Goal: Task Accomplishment & Management: Manage account settings

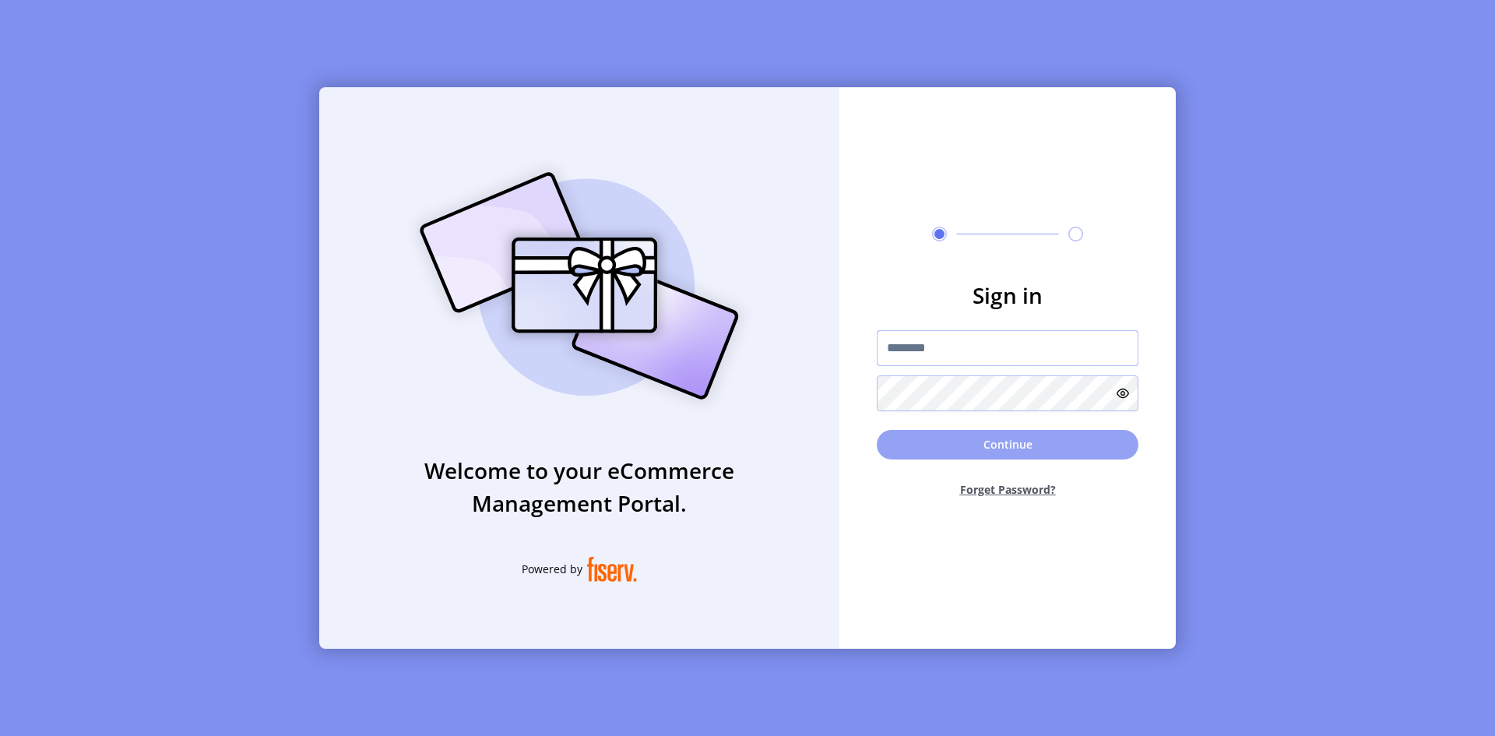
type input "**********"
click at [956, 453] on button "Continue" at bounding box center [1008, 445] width 262 height 30
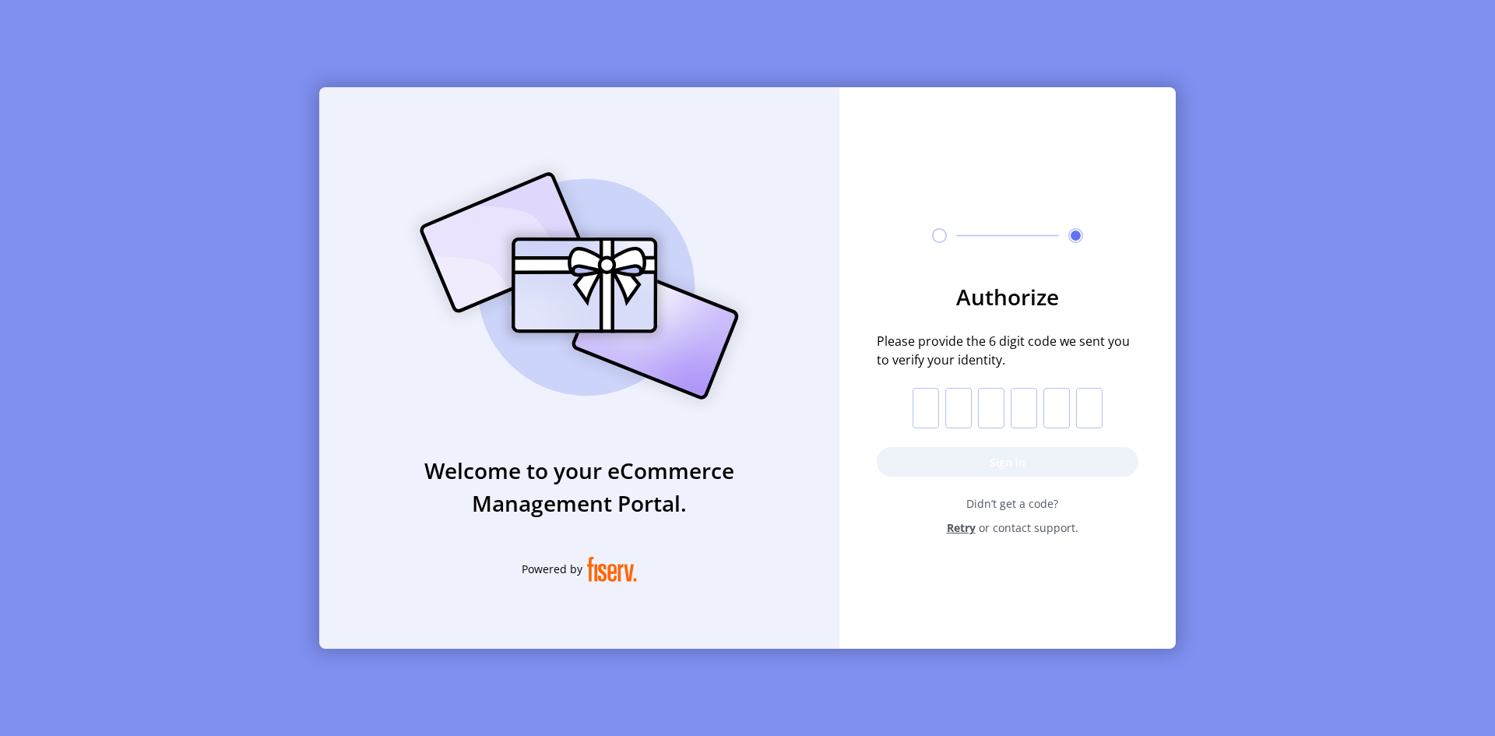
click at [934, 409] on input "text" at bounding box center [926, 408] width 26 height 40
paste input "*"
type input "*"
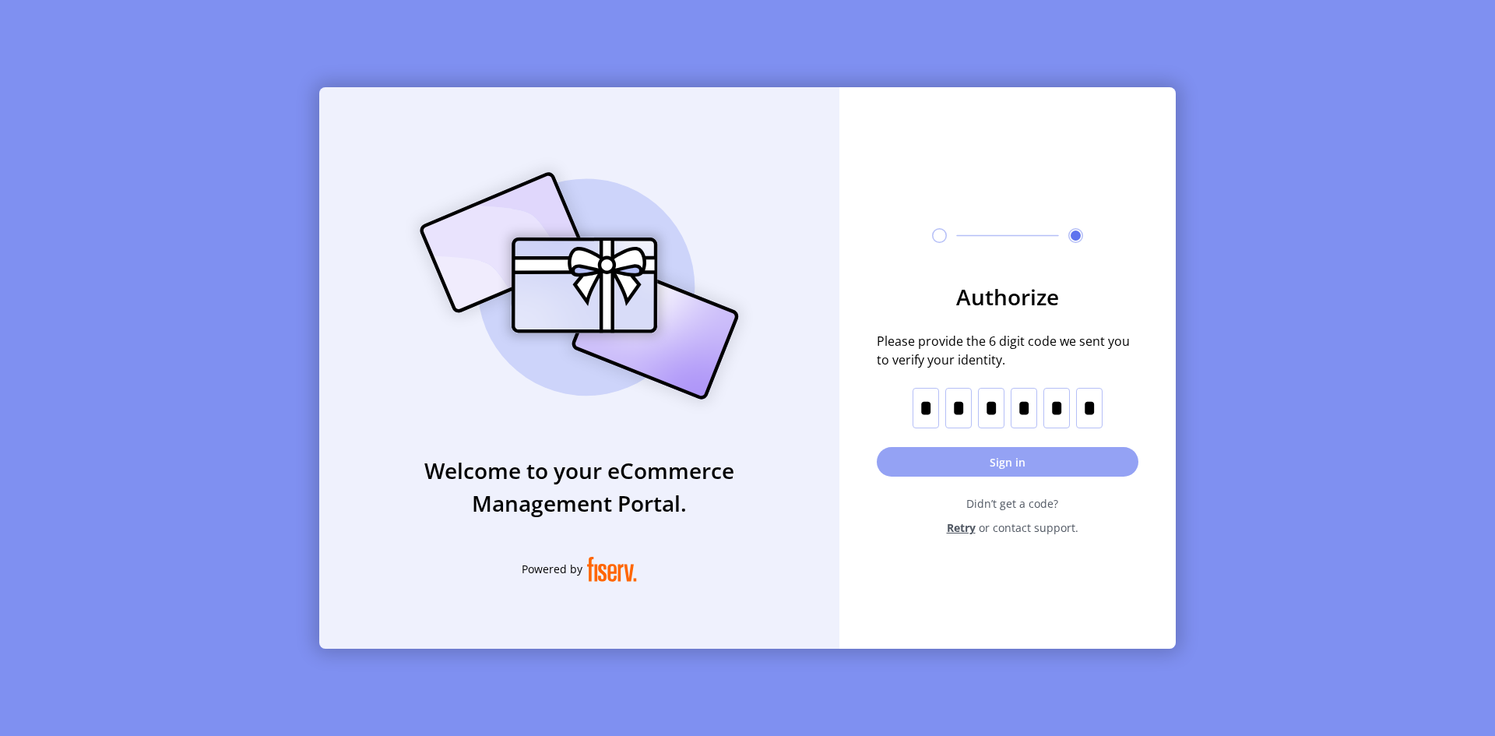
click at [986, 458] on button "Sign in" at bounding box center [1008, 462] width 262 height 30
click at [1075, 583] on div "Authorize Please provide the 6 digit code we sent you to verify your identity. …" at bounding box center [1007, 349] width 336 height 524
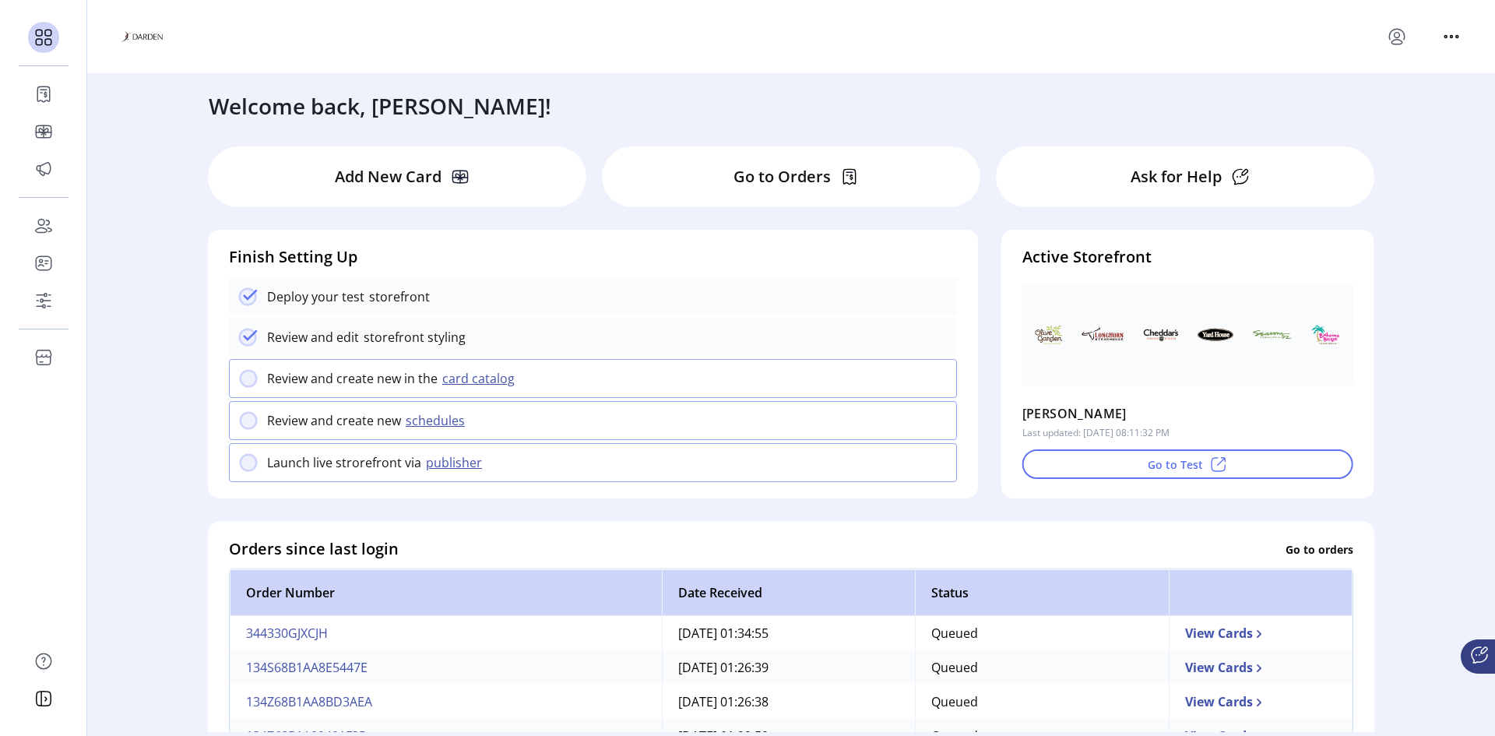
click at [762, 177] on p "Go to Orders" at bounding box center [781, 176] width 97 height 23
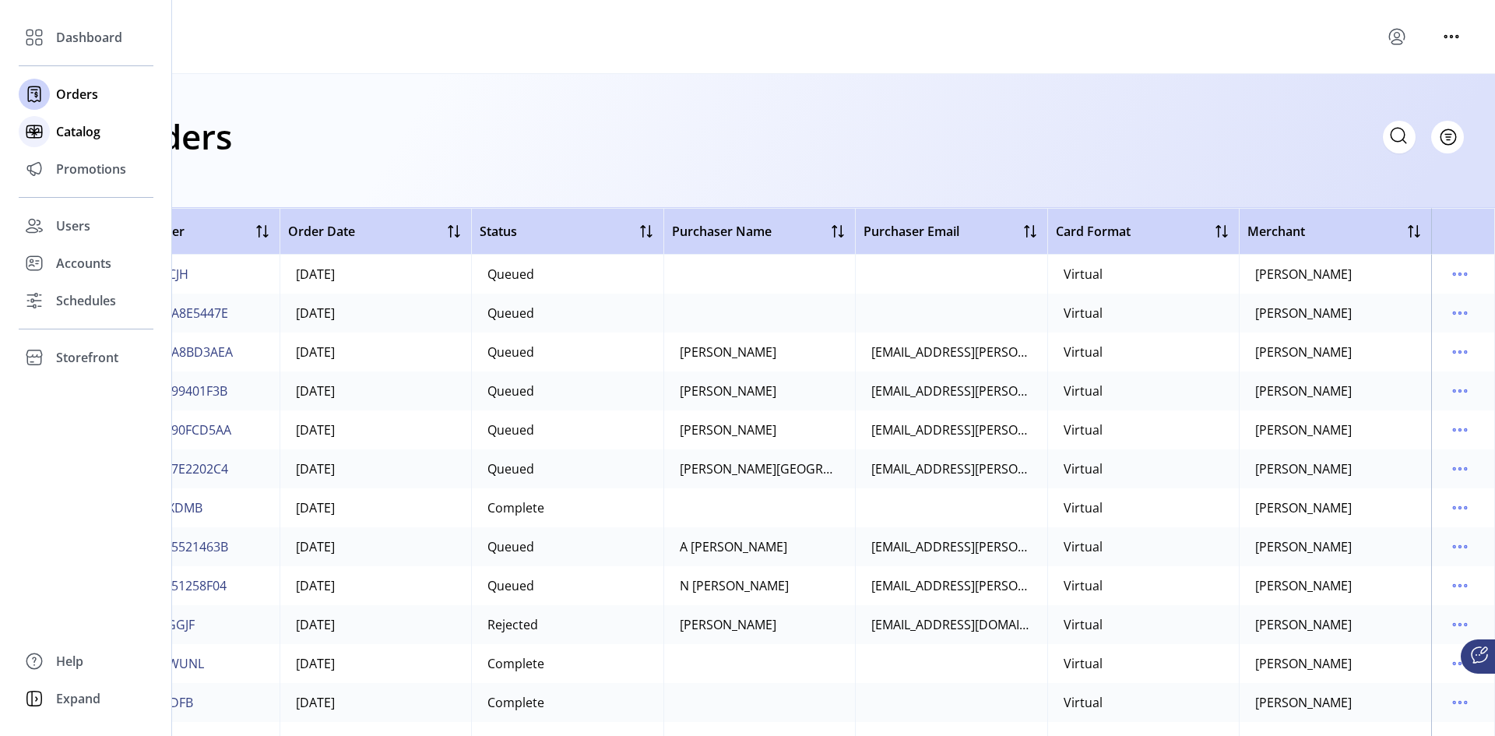
click at [62, 134] on span "Catalog" at bounding box center [78, 131] width 44 height 19
click at [37, 132] on icon at bounding box center [34, 131] width 25 height 25
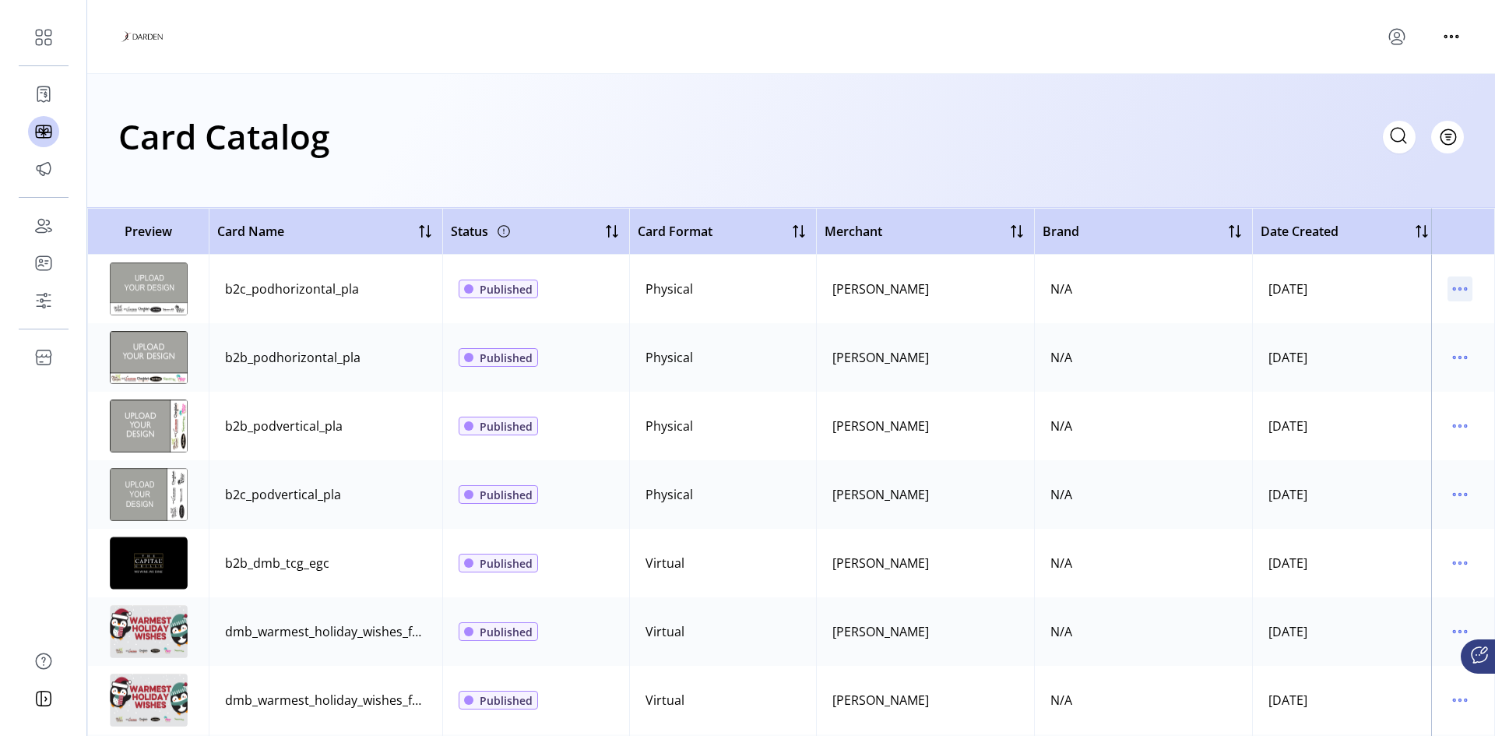
click at [1459, 287] on icon "menu" at bounding box center [1459, 288] width 25 height 25
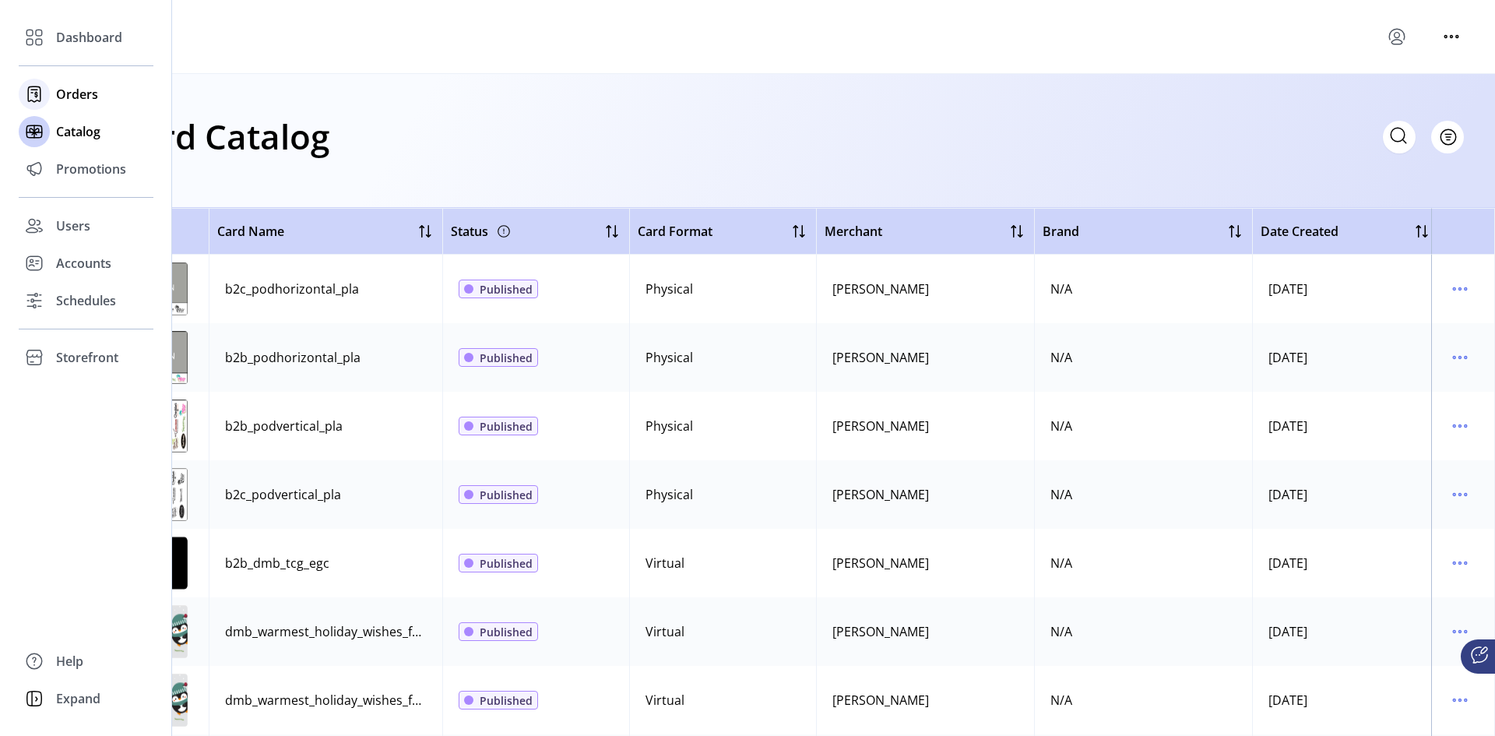
click at [75, 93] on span "Orders" at bounding box center [77, 94] width 42 height 19
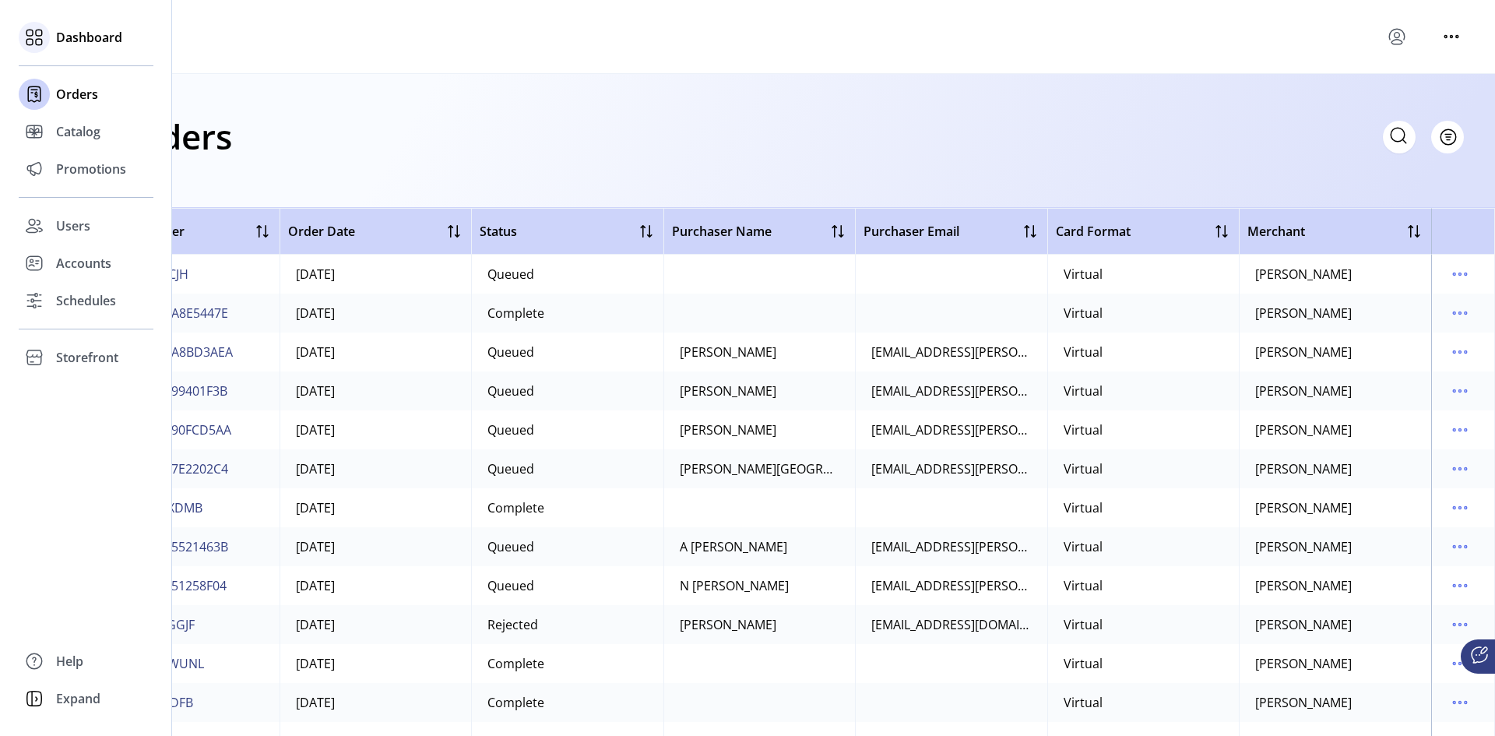
click at [94, 35] on span "Dashboard" at bounding box center [89, 37] width 66 height 19
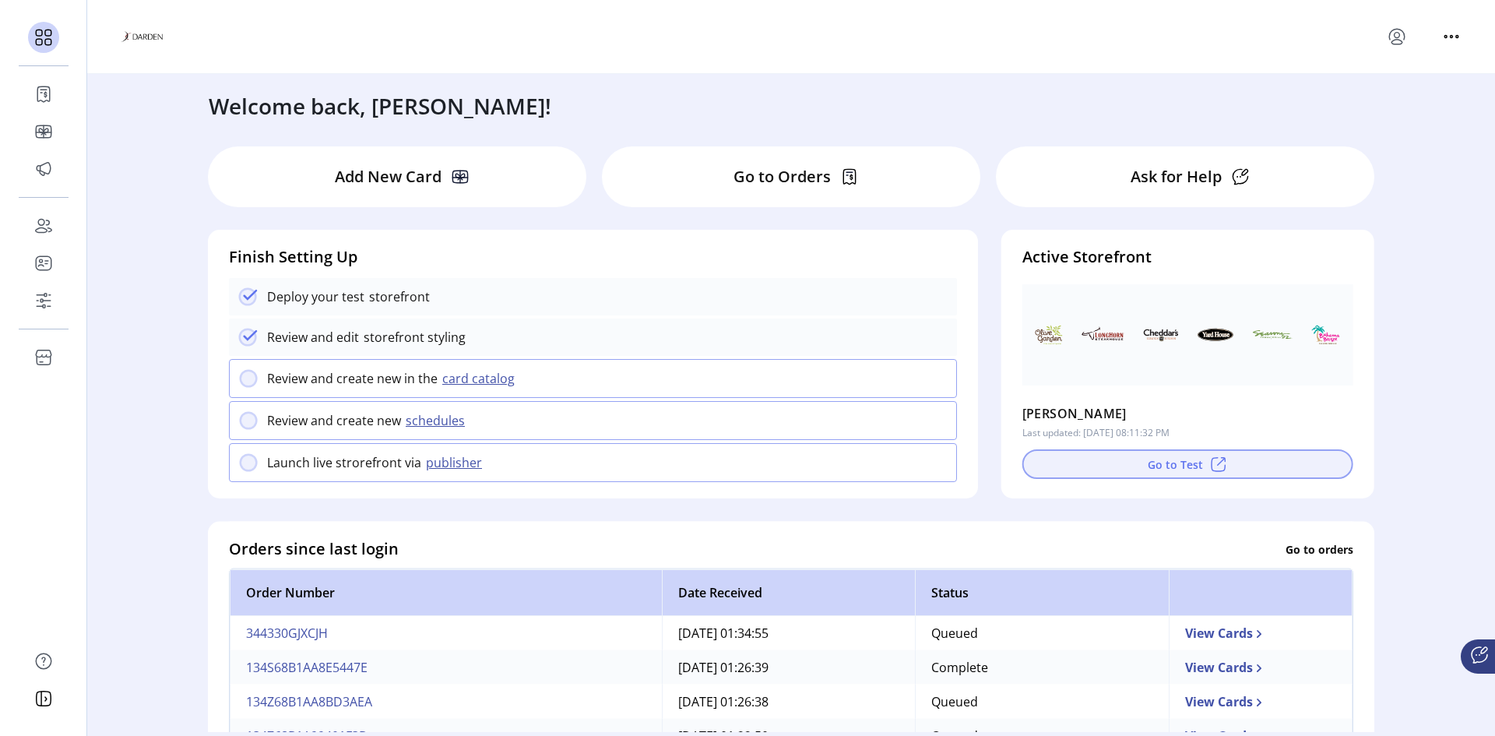
click at [1134, 467] on button "Go to Test" at bounding box center [1187, 464] width 331 height 30
click at [425, 179] on p "Add New Card" at bounding box center [388, 176] width 107 height 23
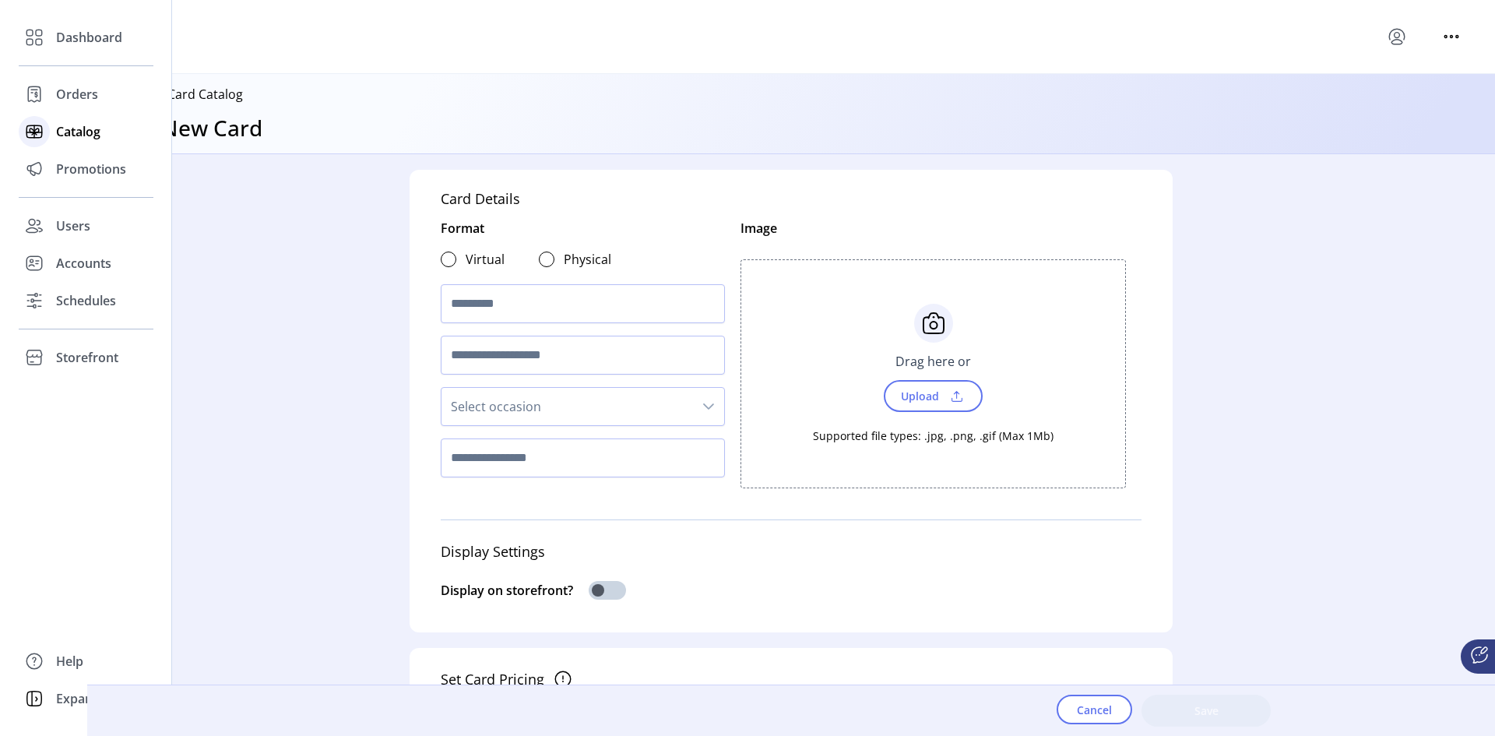
click at [66, 128] on span "Catalog" at bounding box center [78, 131] width 44 height 19
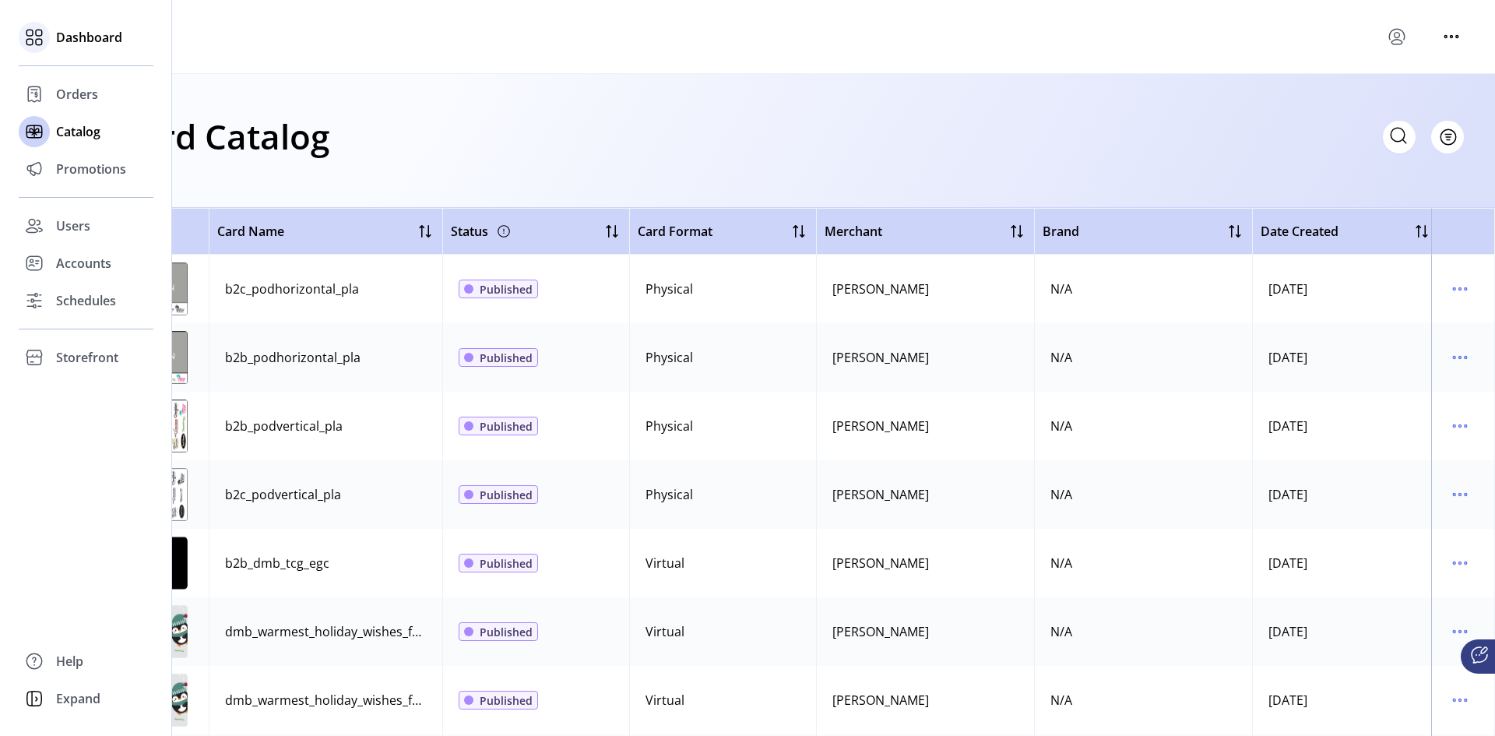
click at [60, 41] on span "Dashboard" at bounding box center [89, 37] width 66 height 19
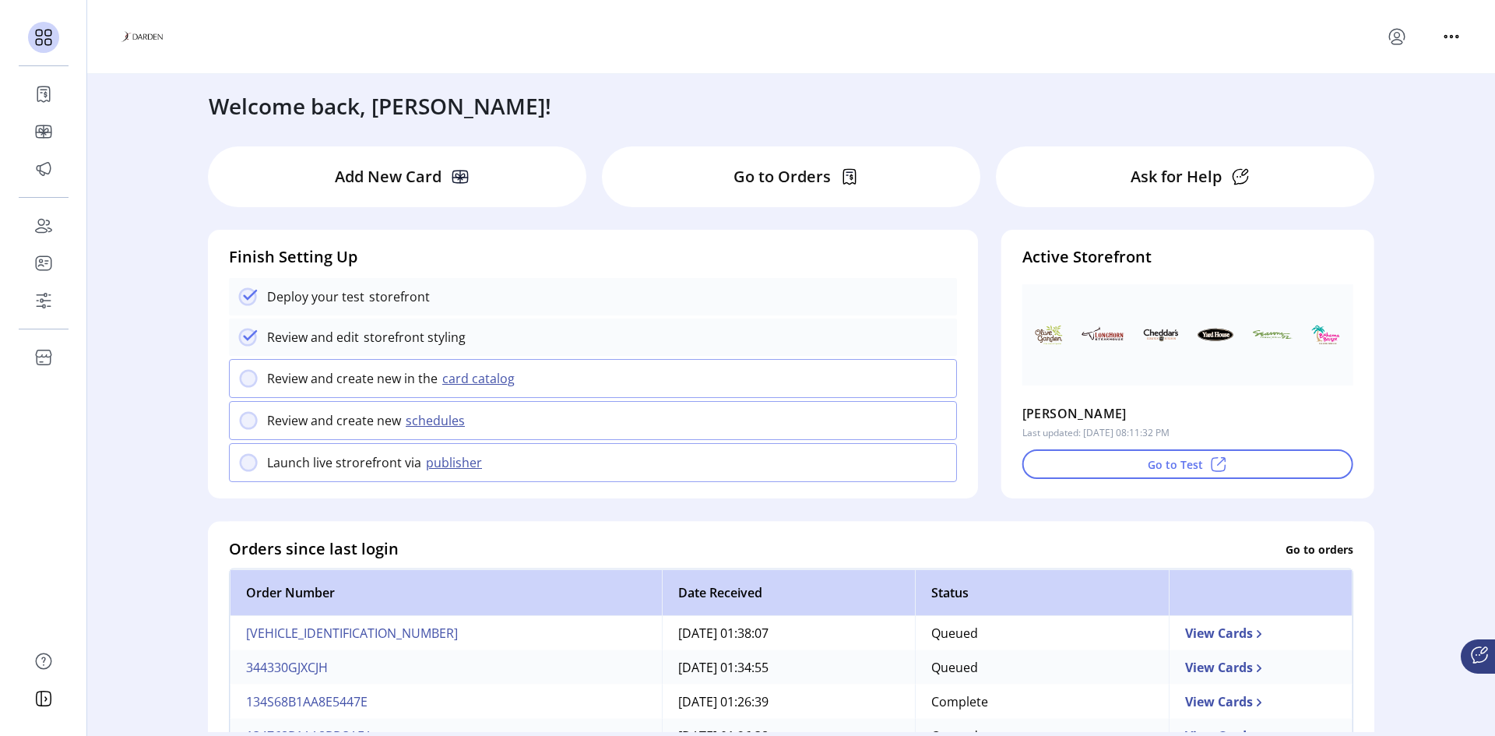
click at [364, 174] on p "Add New Card" at bounding box center [388, 176] width 107 height 23
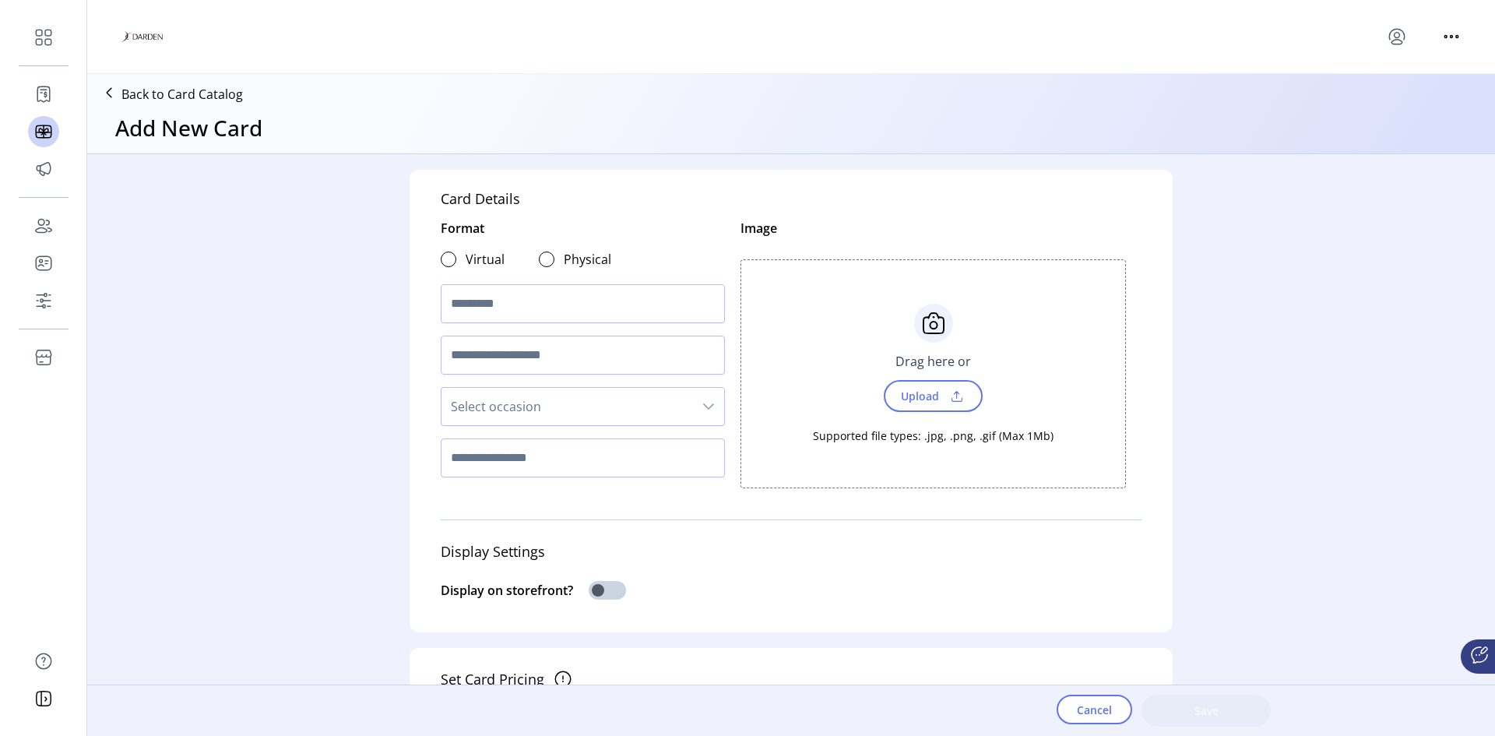
click at [114, 93] on icon at bounding box center [109, 92] width 25 height 25
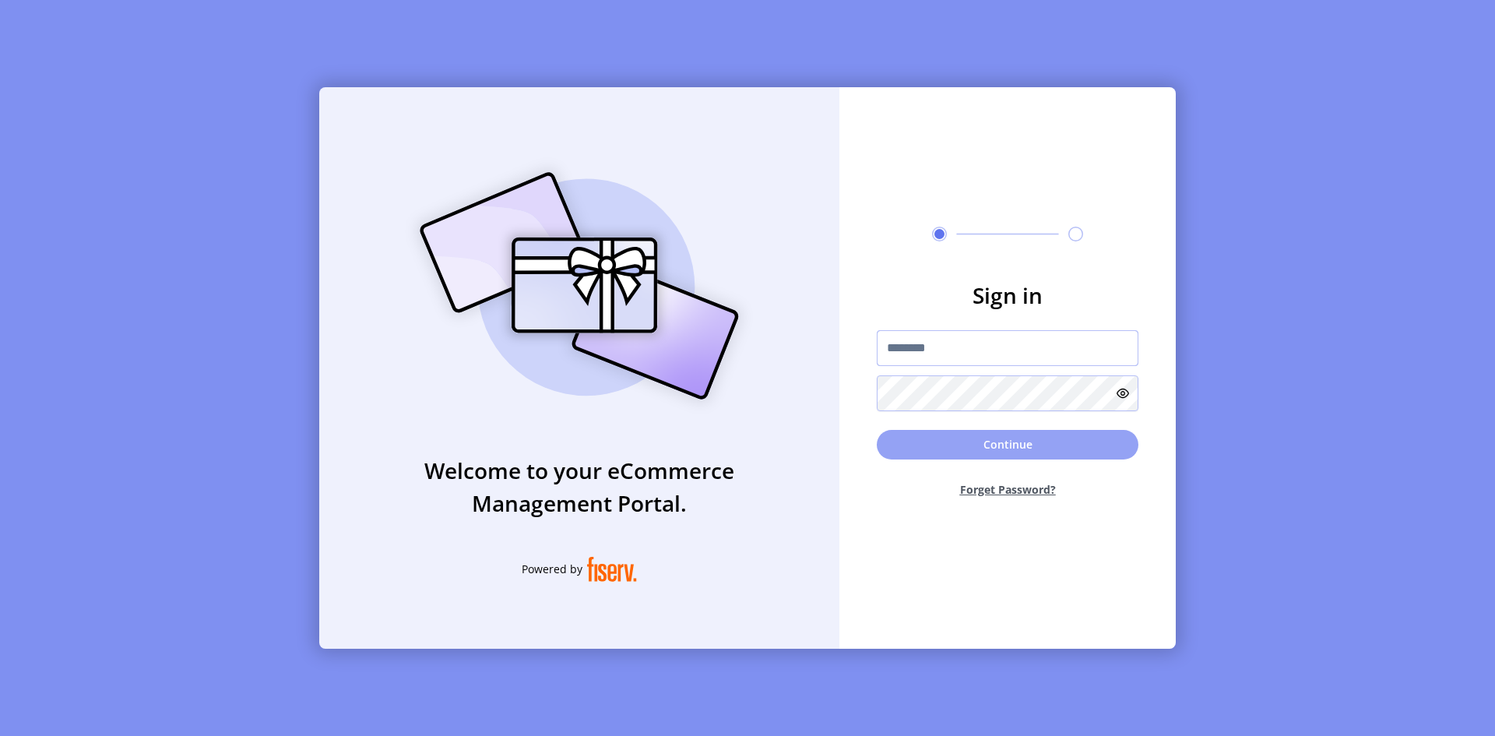
type input "**********"
click at [998, 438] on button "Continue" at bounding box center [1008, 445] width 262 height 30
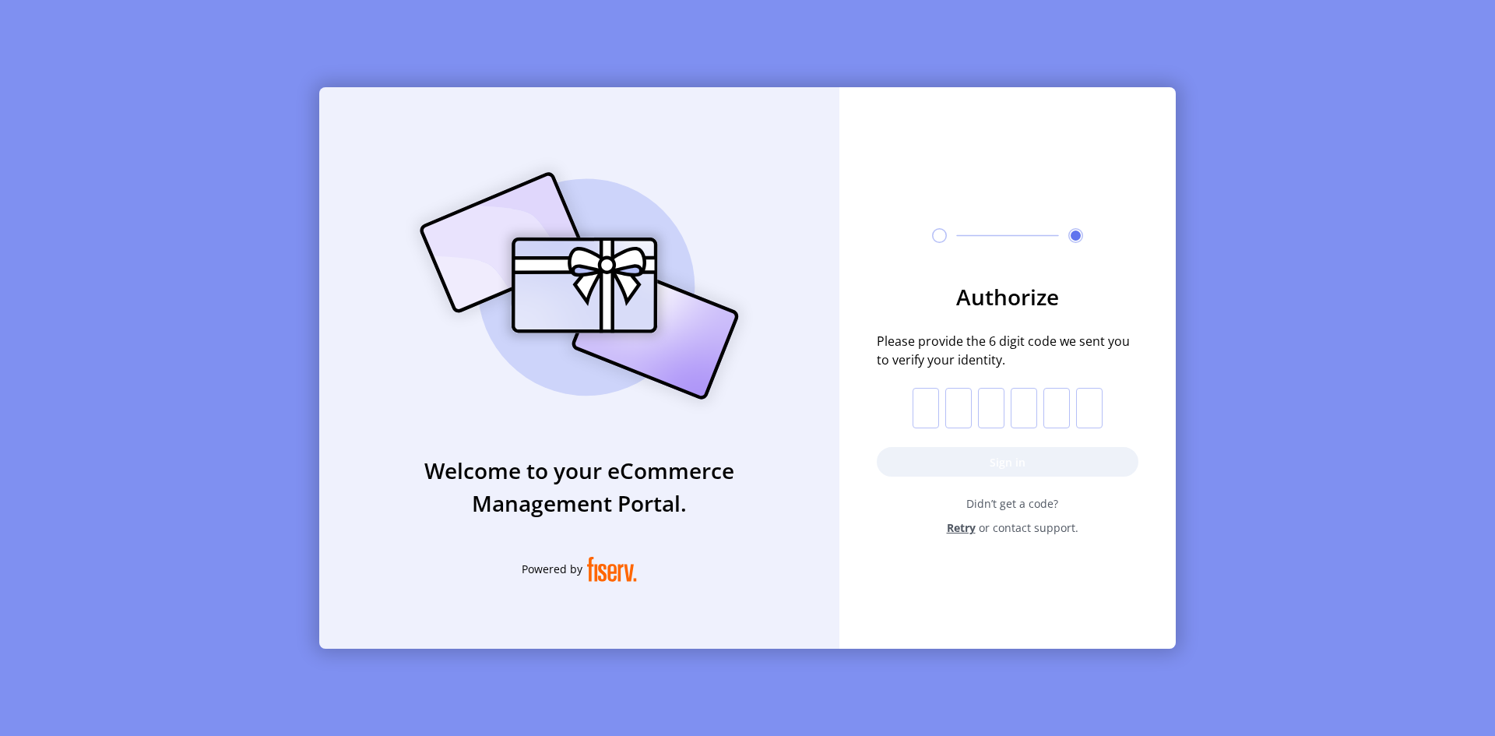
click at [926, 413] on input "text" at bounding box center [926, 408] width 26 height 40
click at [920, 399] on input "text" at bounding box center [926, 408] width 26 height 40
paste input "*"
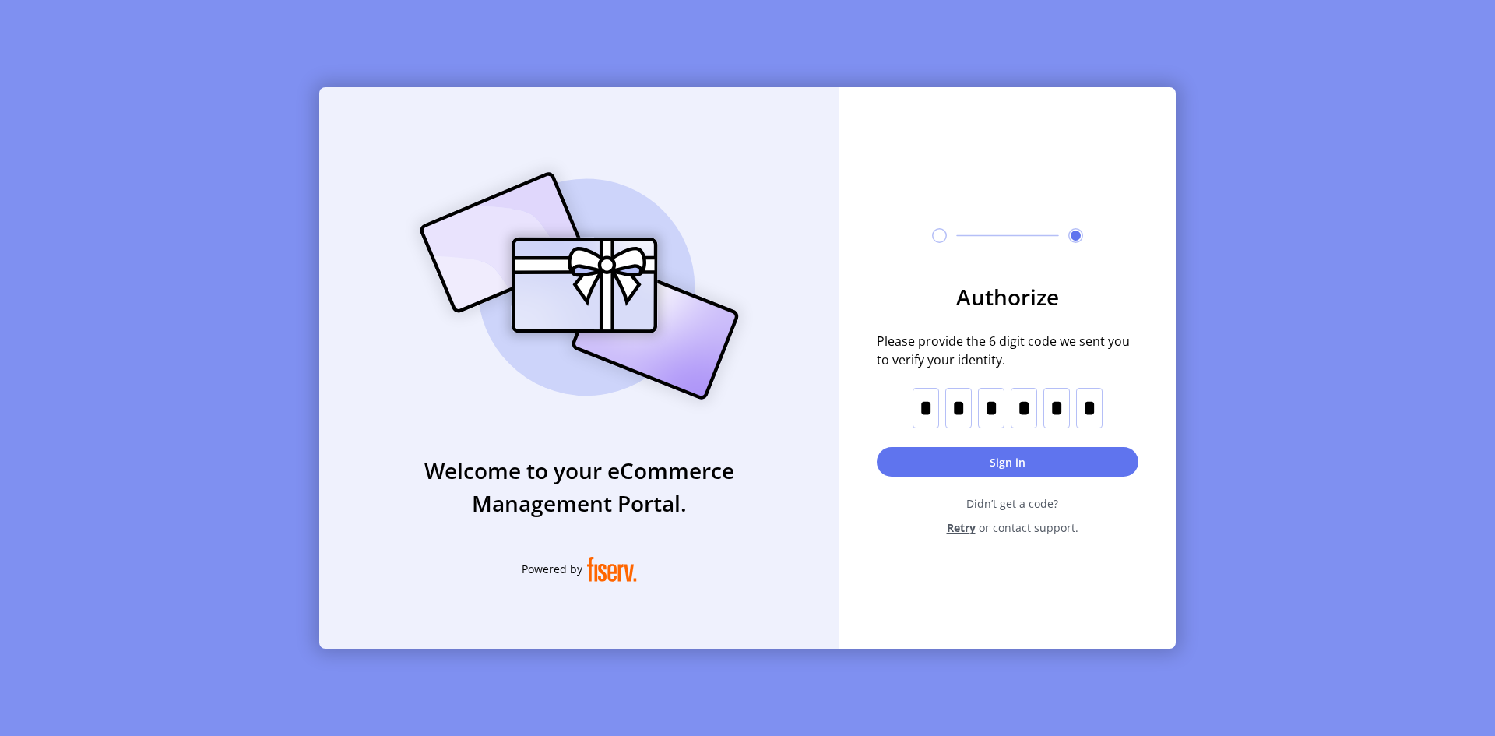
type input "*"
click at [990, 467] on button "Sign in" at bounding box center [1008, 462] width 262 height 30
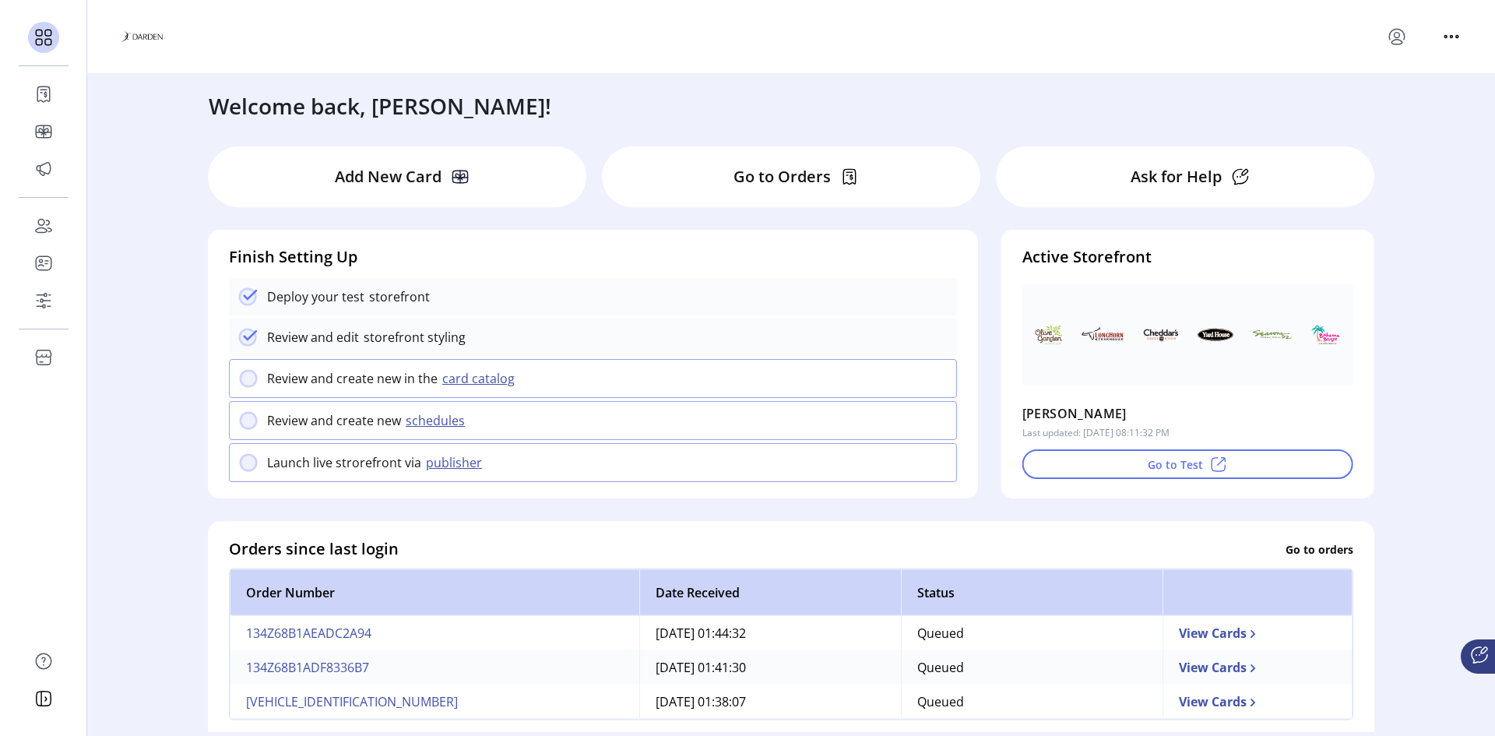
click at [477, 381] on button "card catalog" at bounding box center [481, 378] width 86 height 19
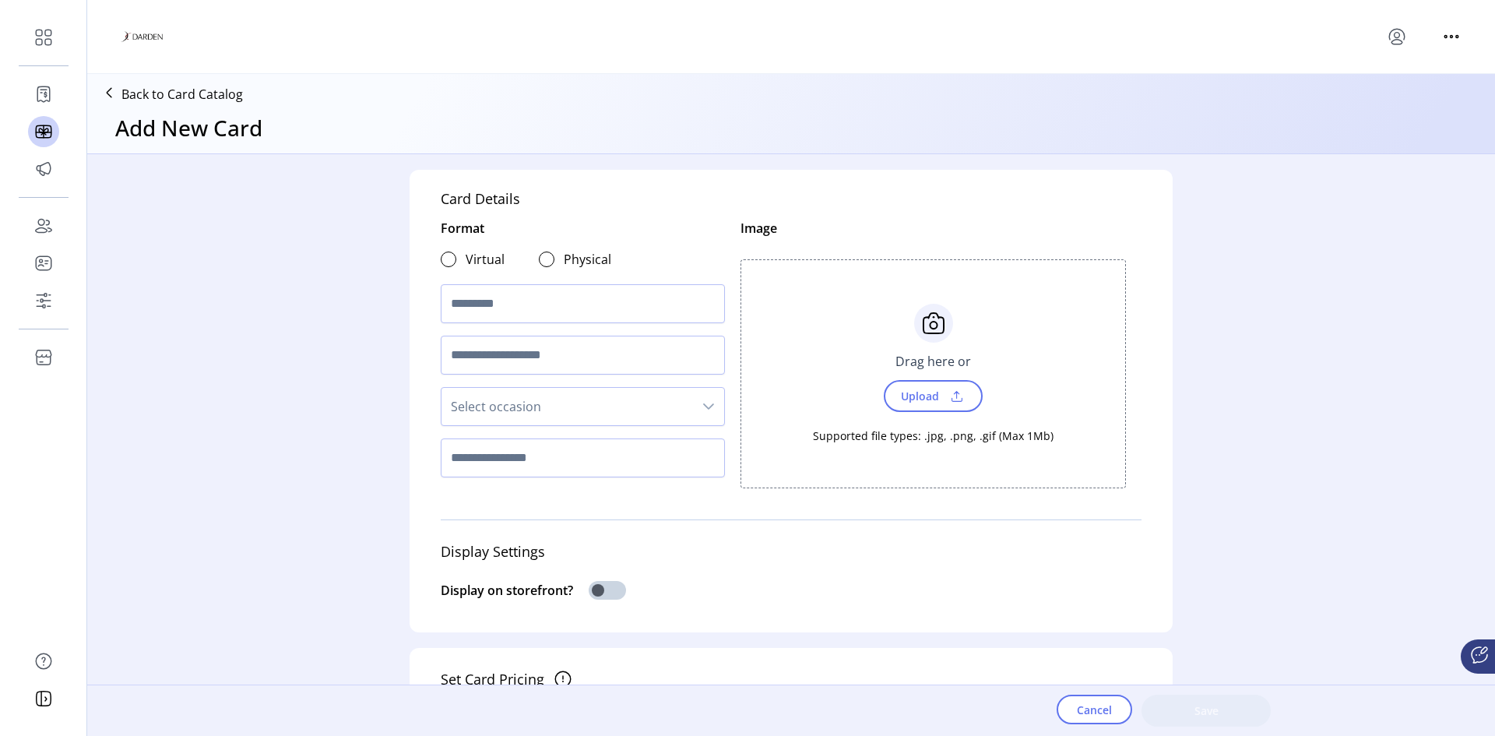
click at [181, 90] on p "Back to Card Catalog" at bounding box center [181, 94] width 121 height 19
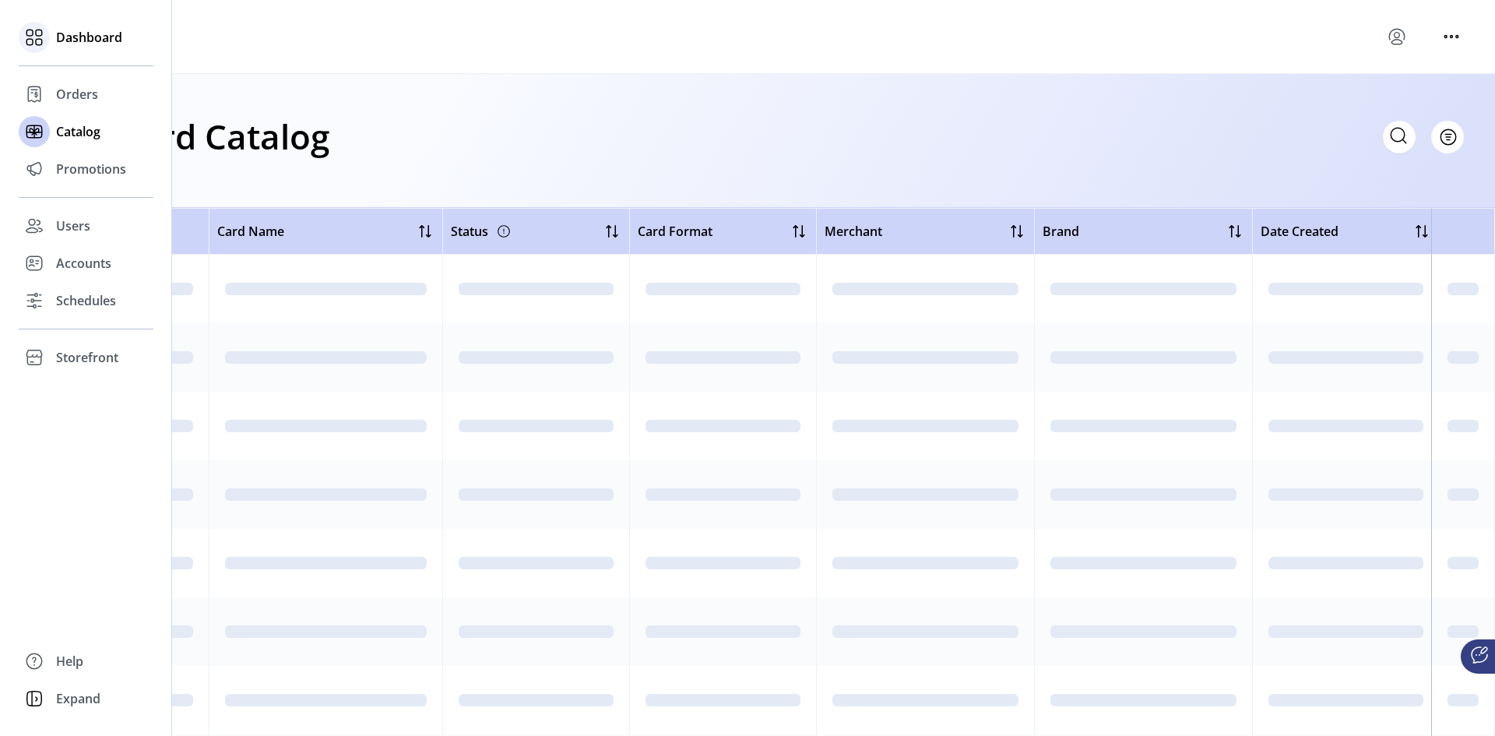
click at [83, 36] on span "Dashboard" at bounding box center [89, 37] width 66 height 19
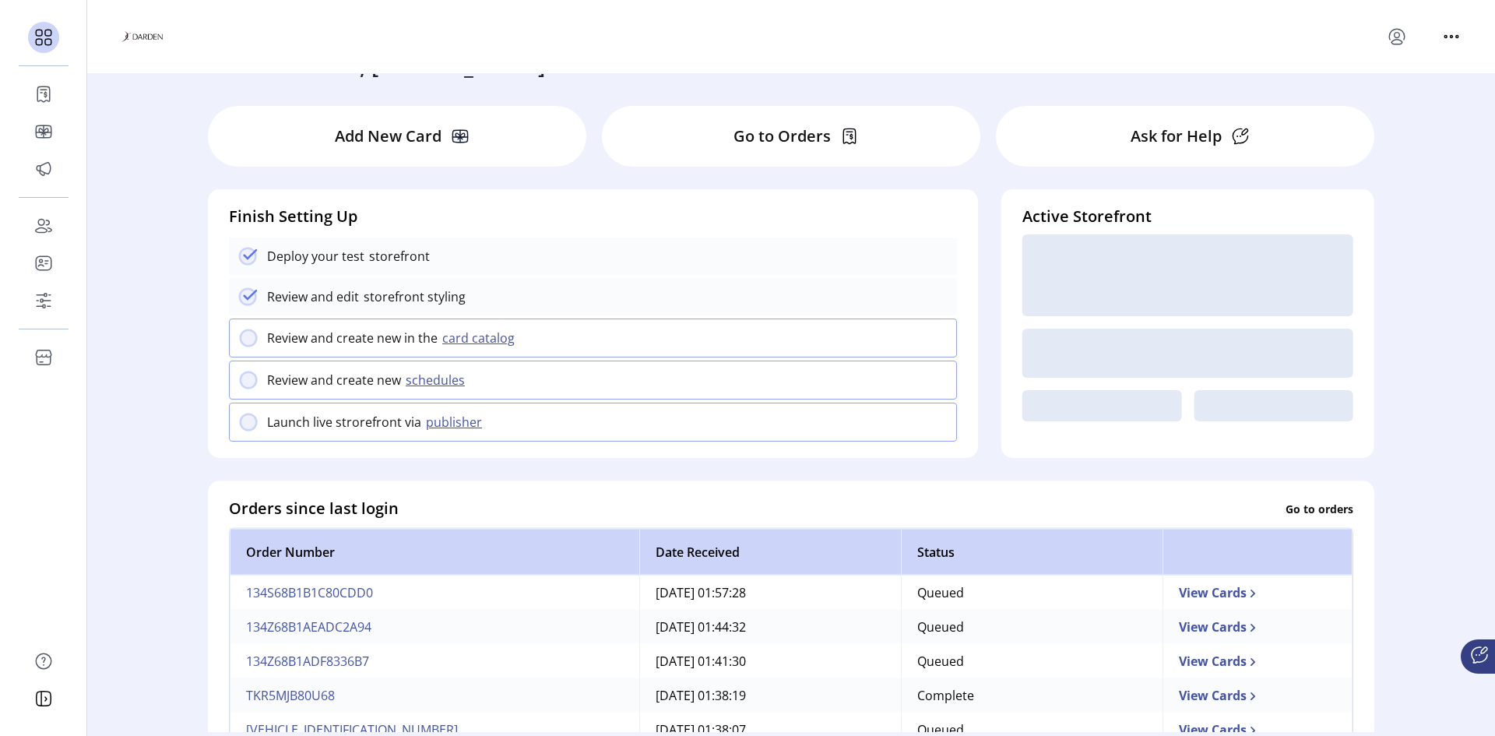
scroll to position [78, 0]
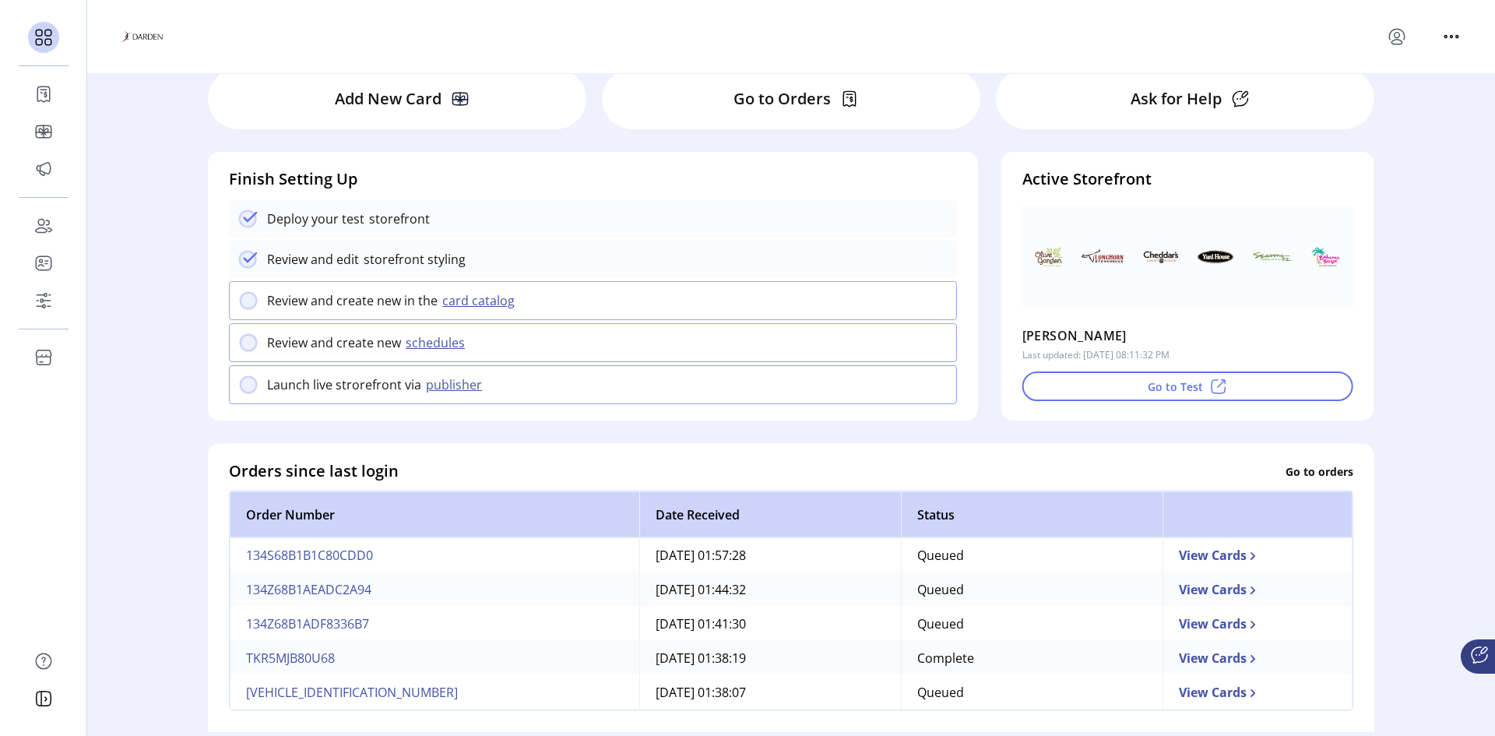
click at [1162, 90] on p "Ask for Help" at bounding box center [1176, 98] width 91 height 23
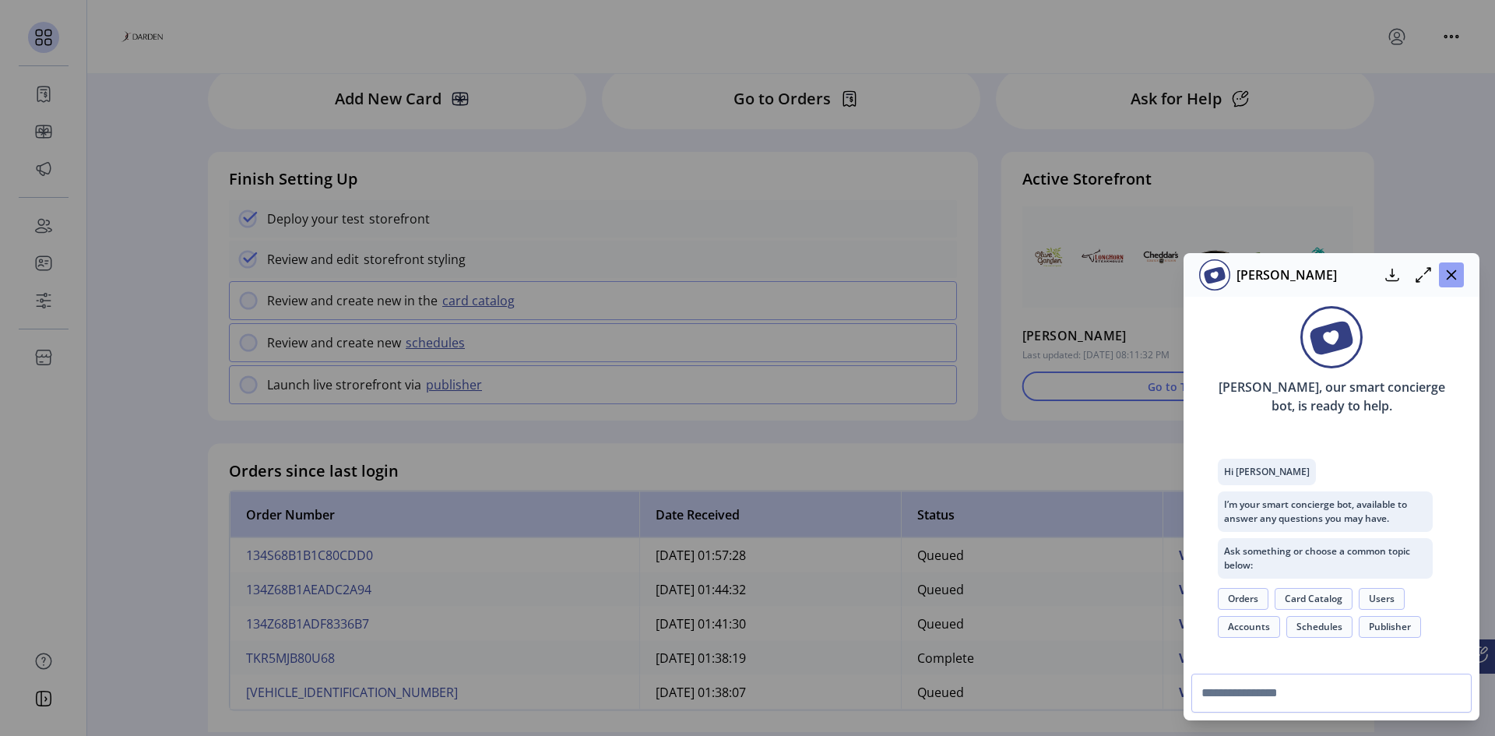
click at [1461, 282] on button "button" at bounding box center [1451, 274] width 25 height 25
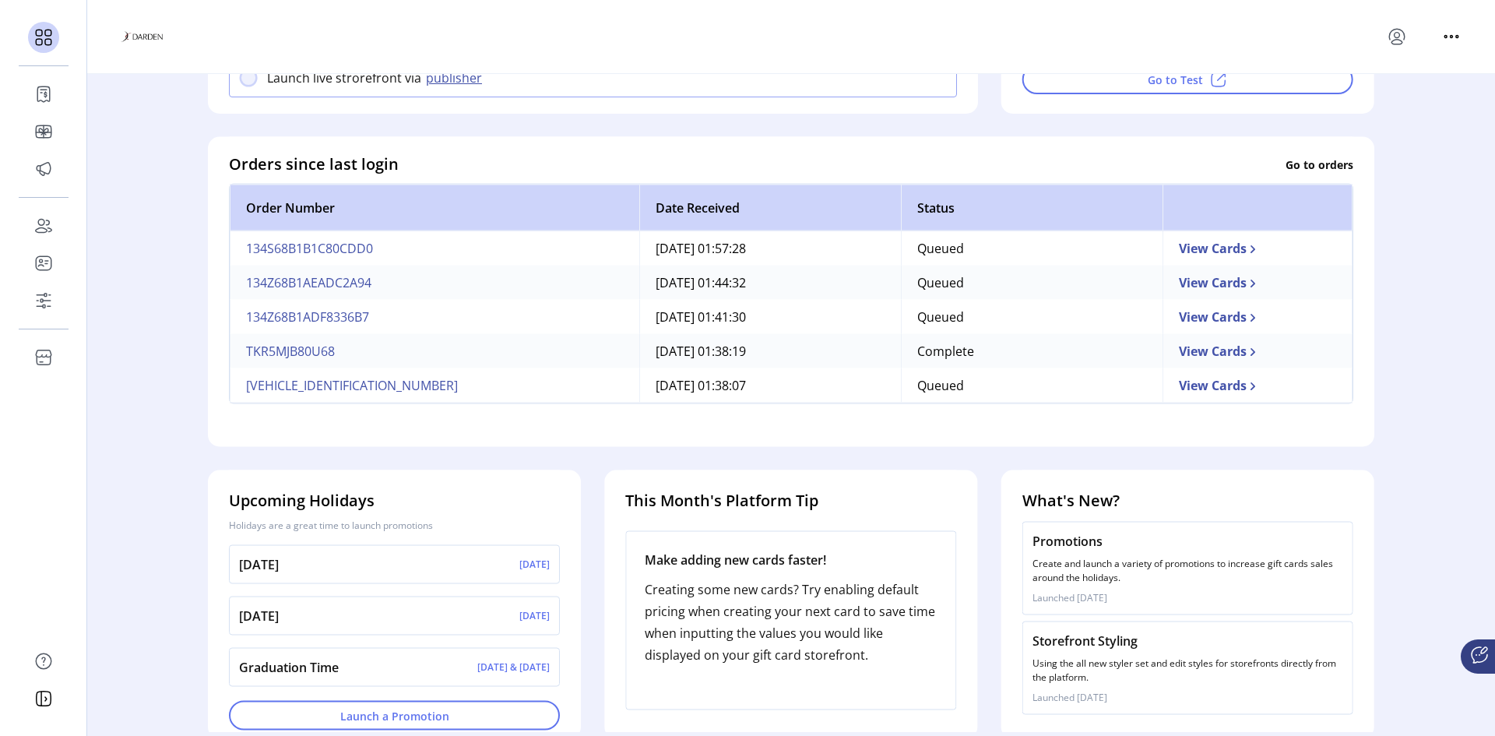
scroll to position [406, 0]
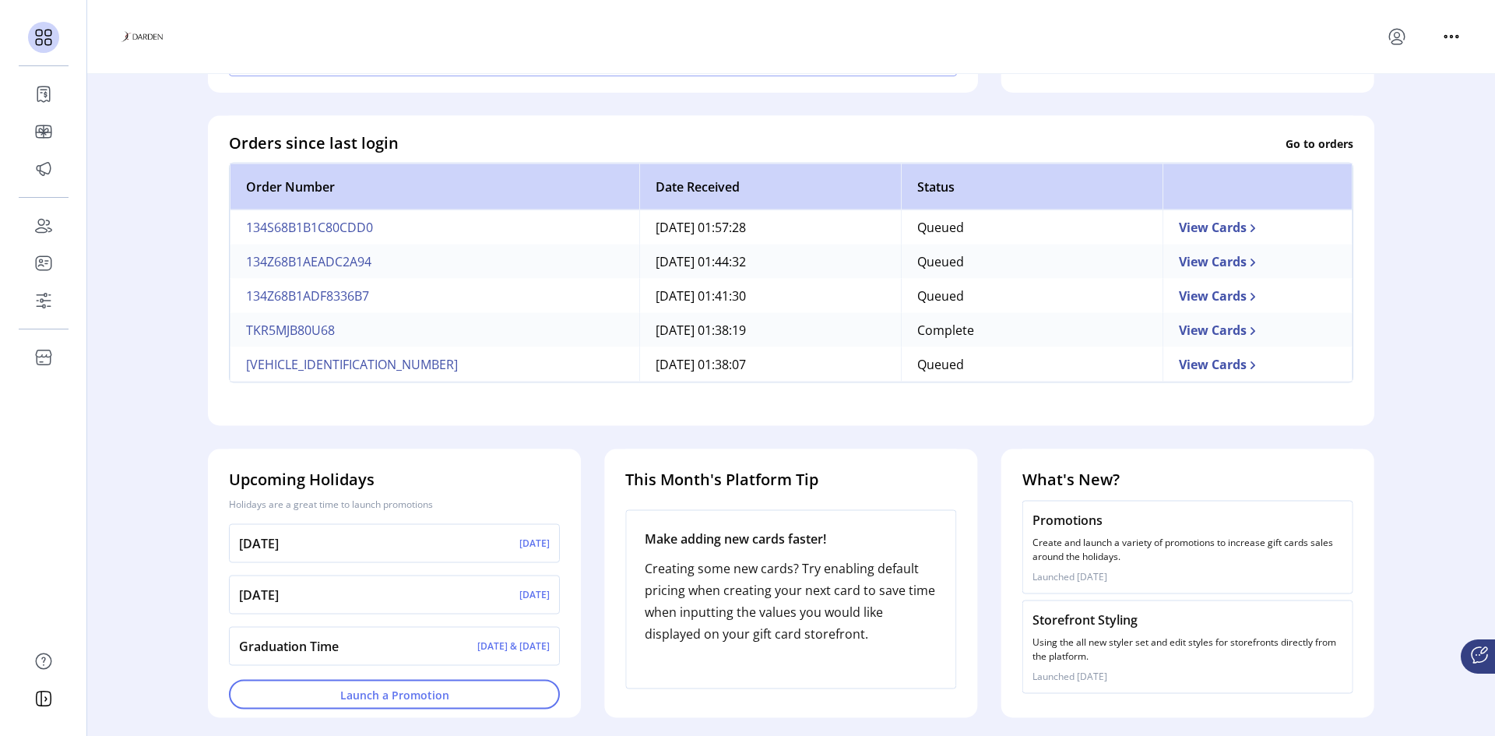
click at [1086, 646] on p "Using the all new styler set and edit styles for storefronts directly from the …" at bounding box center [1187, 649] width 311 height 28
click at [1111, 688] on div "Storefront Styling Using the all new styler set and edit styles for storefronts…" at bounding box center [1187, 646] width 331 height 93
click at [1089, 539] on p "Create and launch a variety of promotions to increase gift cards sales around t…" at bounding box center [1187, 550] width 311 height 28
